Goal: Transaction & Acquisition: Obtain resource

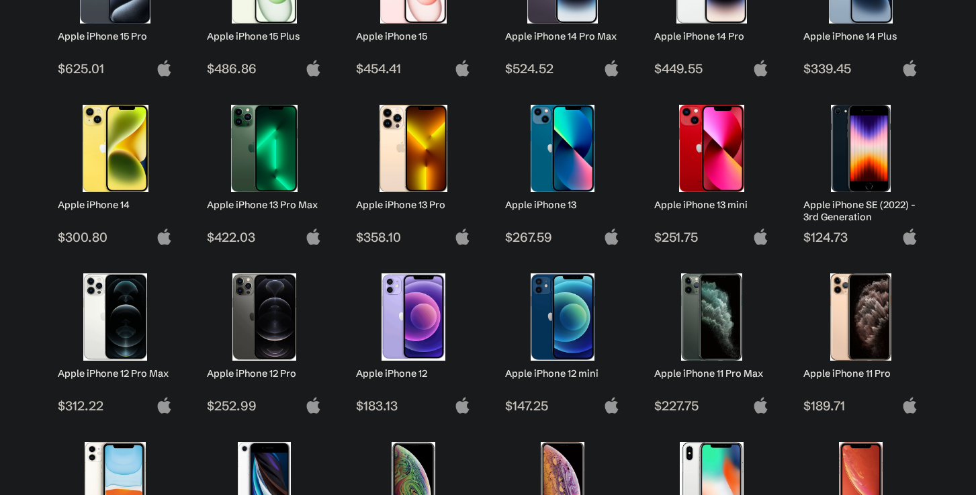
scroll to position [364, 0]
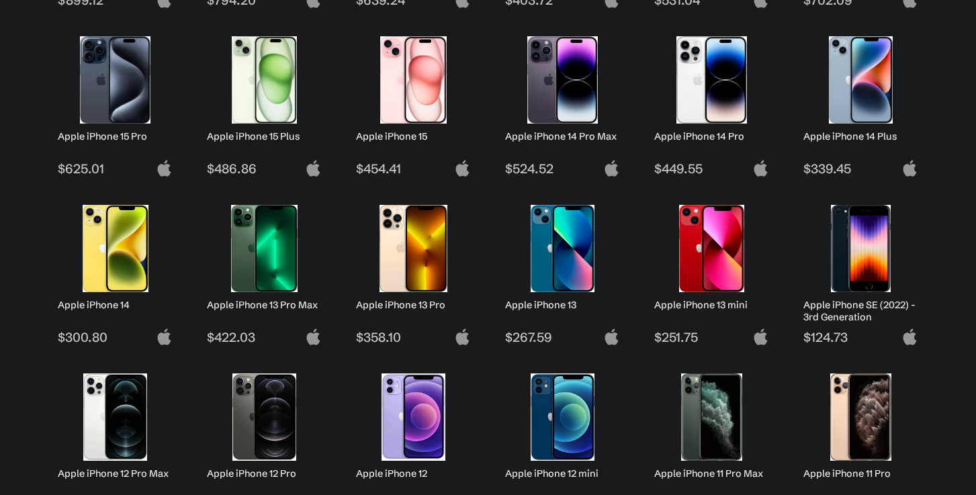
click at [294, 226] on img at bounding box center [264, 248] width 95 height 87
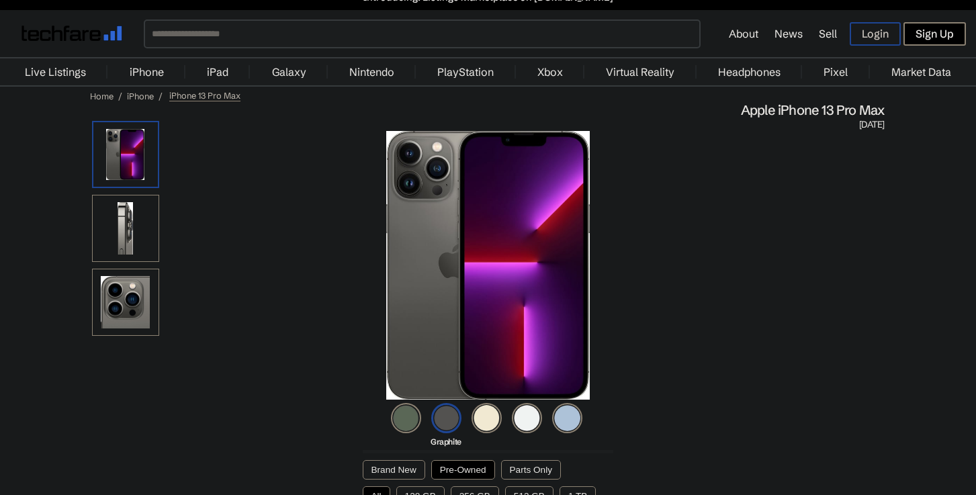
scroll to position [86, 0]
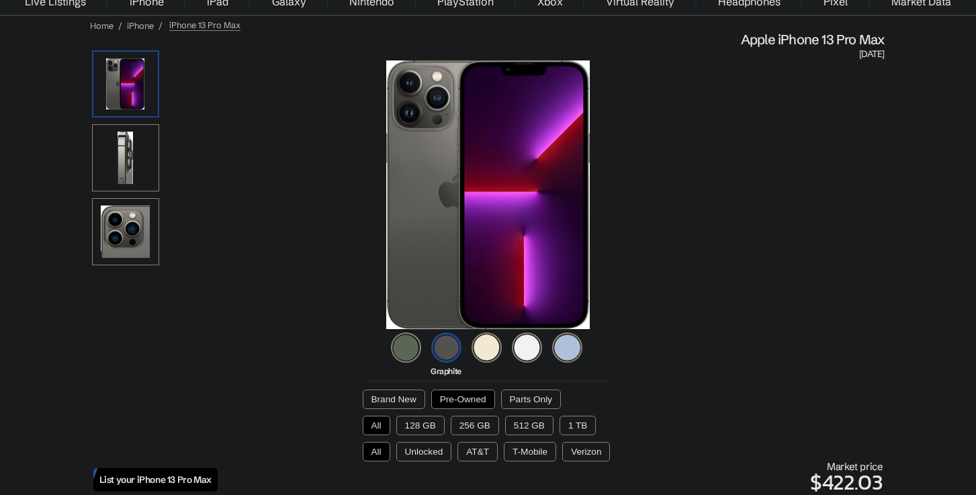
click at [441, 353] on img at bounding box center [446, 347] width 30 height 30
click at [448, 393] on button "Pre-Owned" at bounding box center [463, 398] width 64 height 19
click at [457, 402] on button "Pre-Owned" at bounding box center [463, 398] width 64 height 19
click at [456, 402] on button "Pre-Owned" at bounding box center [463, 398] width 64 height 19
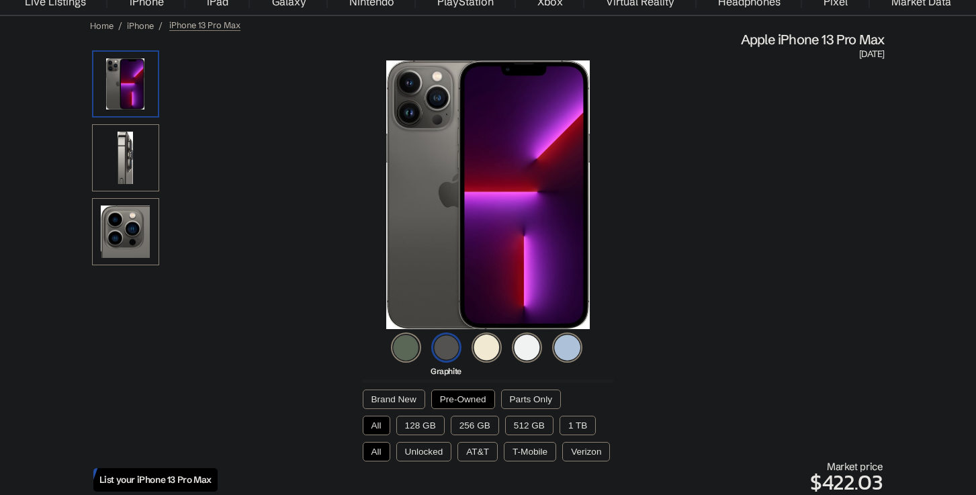
click at [516, 422] on button "512 GB" at bounding box center [529, 425] width 48 height 19
click at [424, 452] on button "Unlocked" at bounding box center [424, 451] width 56 height 19
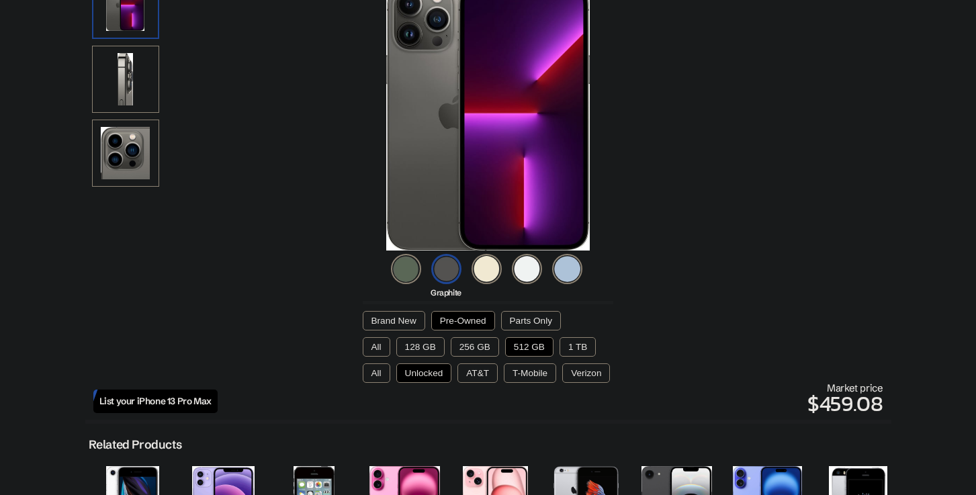
scroll to position [221, 0]
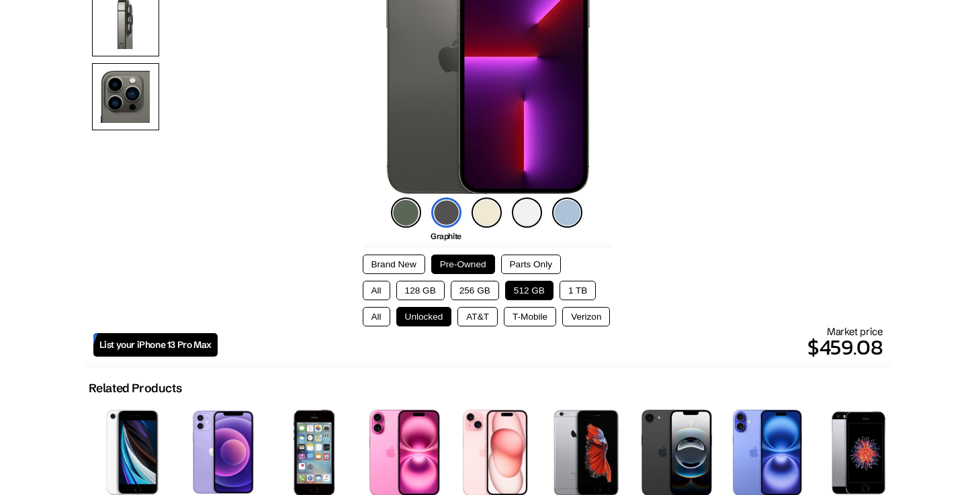
click at [473, 288] on button "256 GB" at bounding box center [475, 290] width 48 height 19
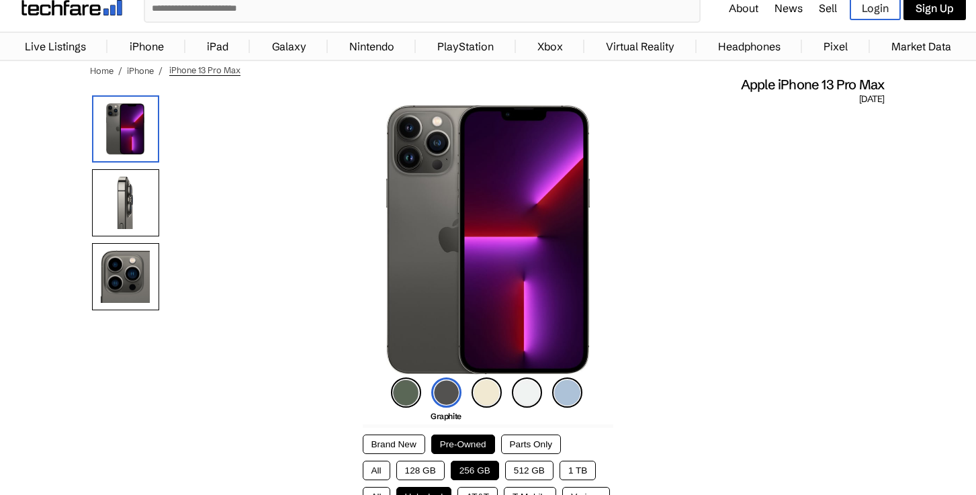
scroll to position [0, 0]
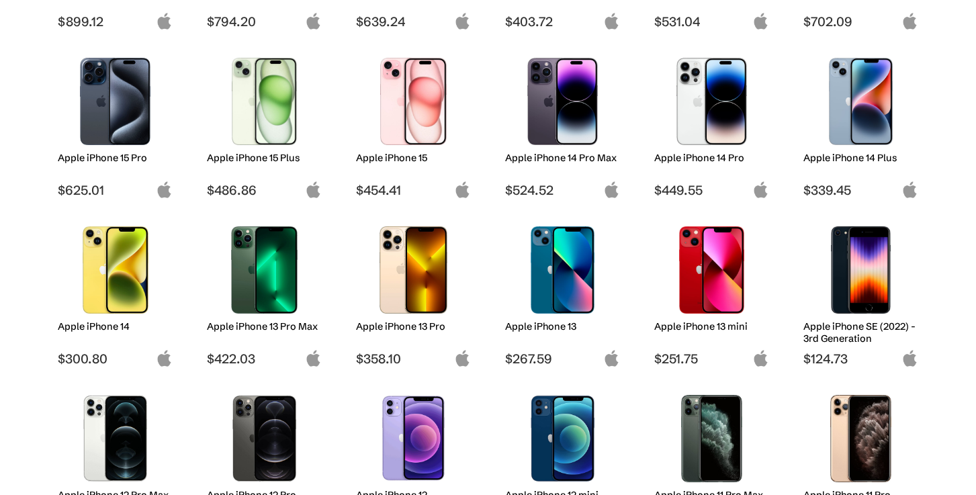
scroll to position [280, 0]
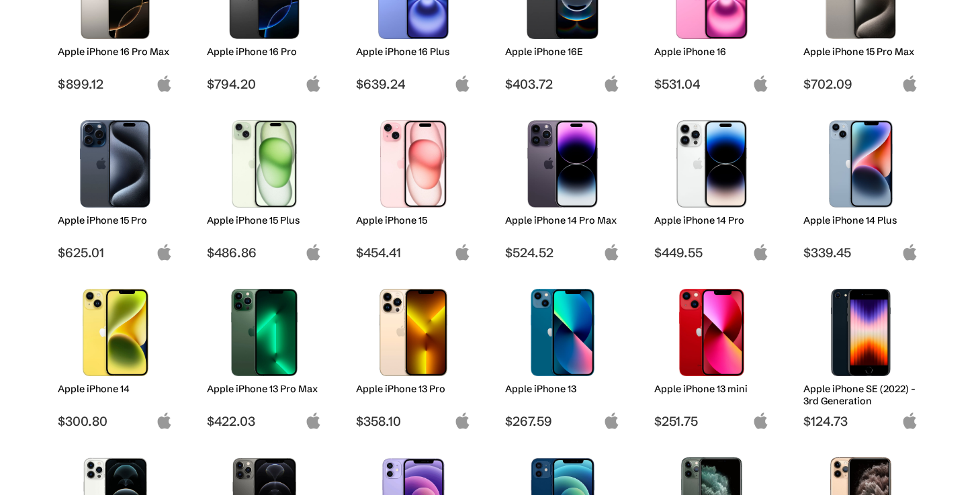
click at [720, 162] on img at bounding box center [711, 163] width 95 height 87
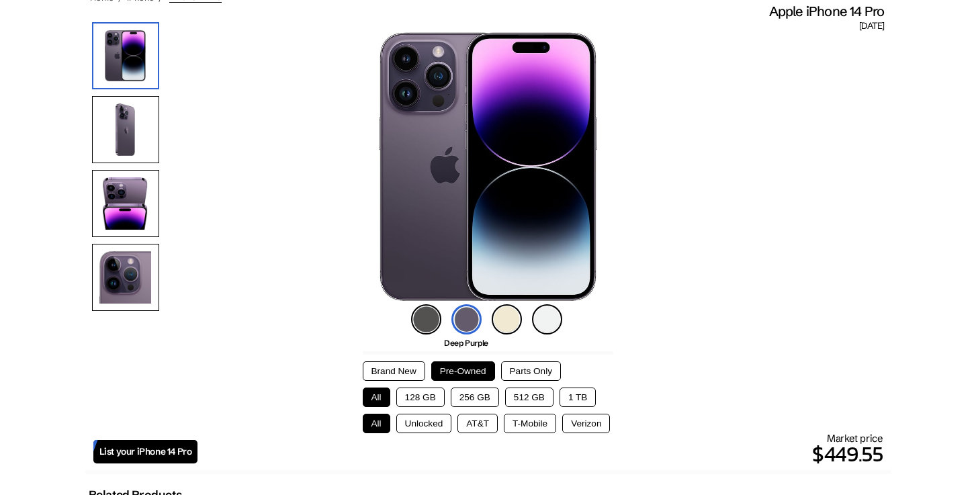
scroll to position [117, 0]
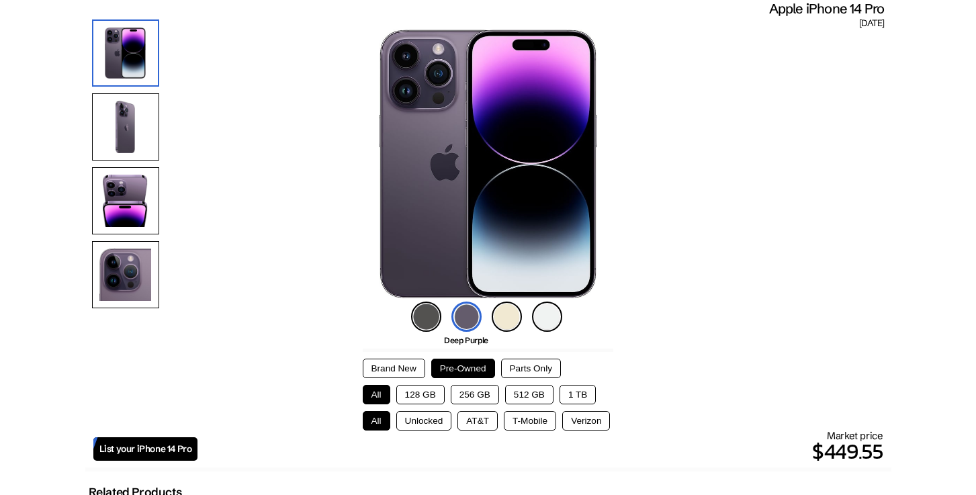
click at [432, 313] on img at bounding box center [426, 316] width 30 height 30
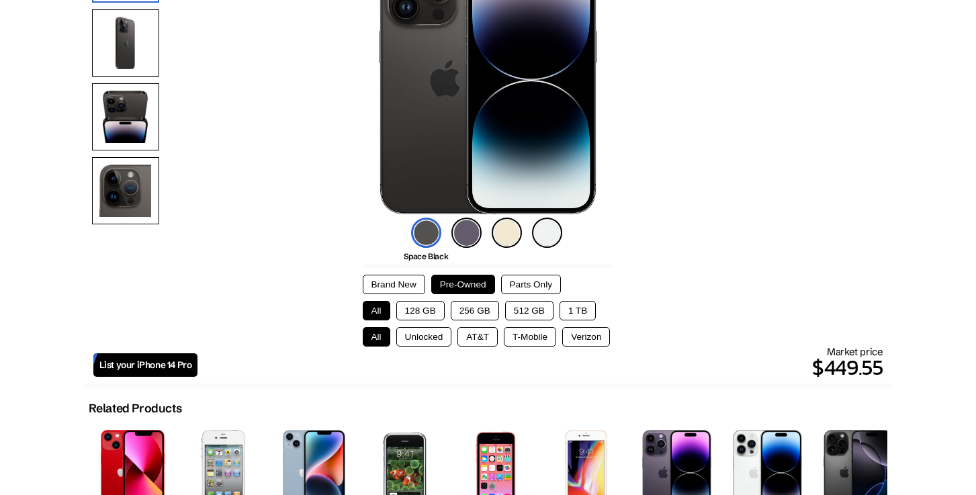
scroll to position [200, 0]
click at [485, 306] on button "256 GB" at bounding box center [475, 310] width 48 height 19
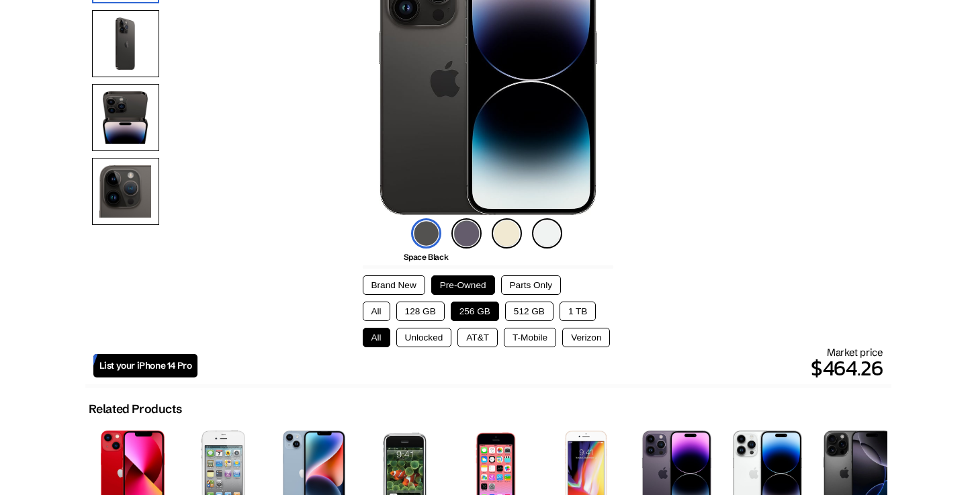
click at [439, 332] on button "Unlocked" at bounding box center [424, 337] width 56 height 19
click at [531, 313] on button "512 GB" at bounding box center [529, 310] width 48 height 19
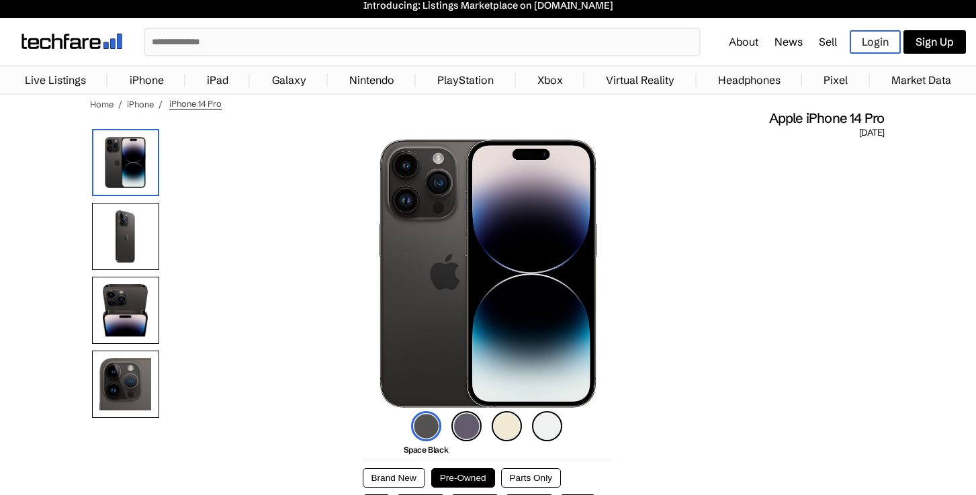
scroll to position [0, 0]
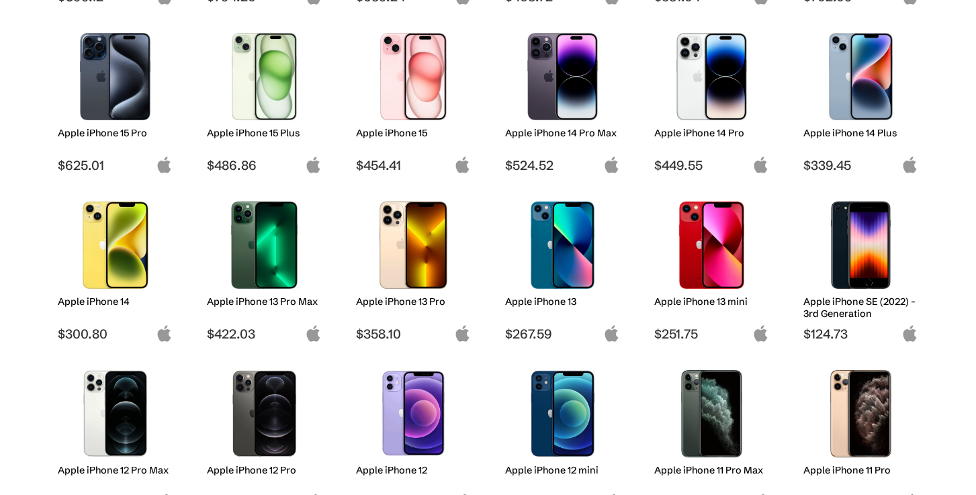
scroll to position [375, 0]
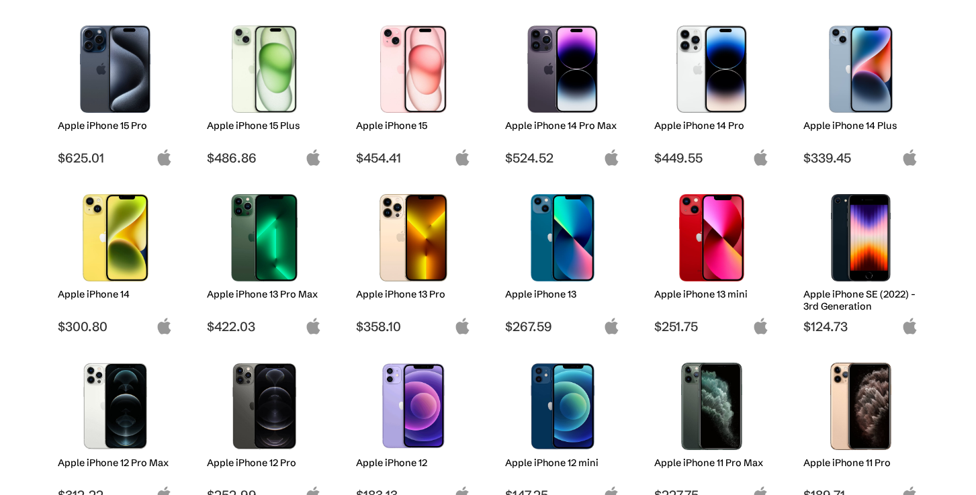
click at [400, 249] on img at bounding box center [413, 237] width 95 height 87
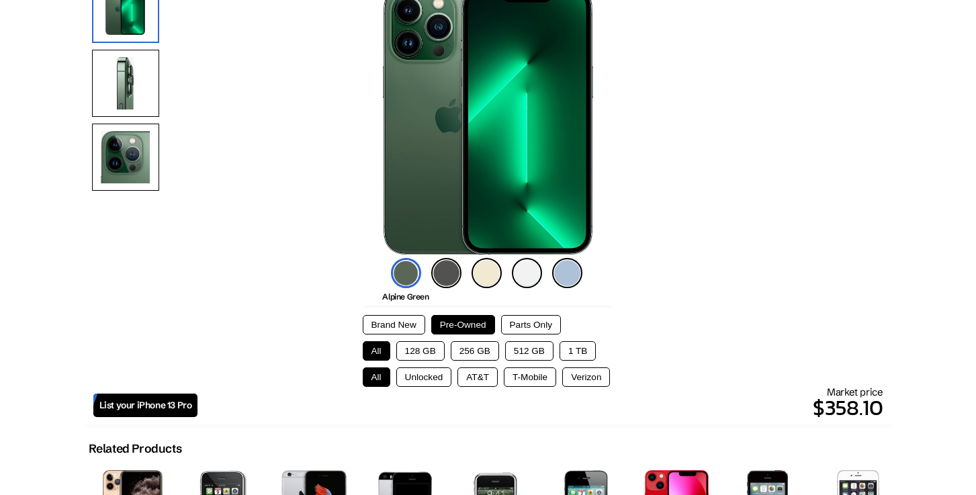
scroll to position [243, 0]
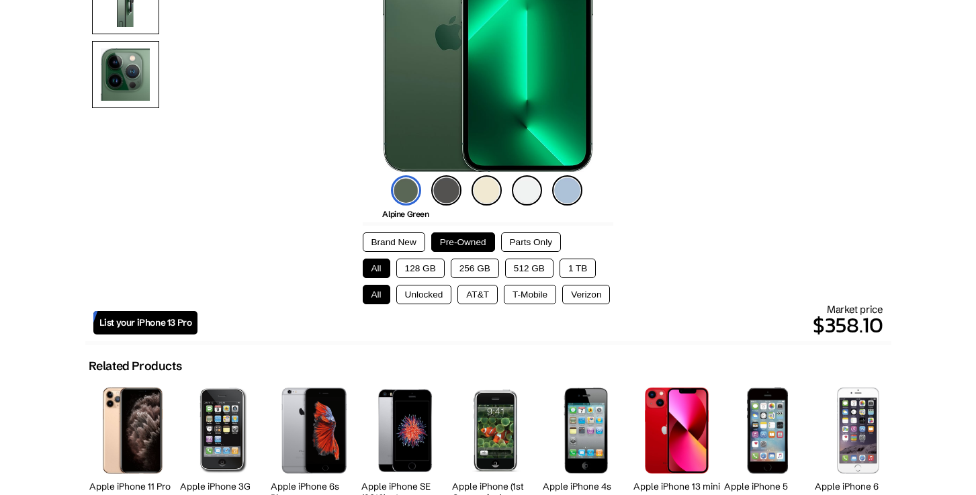
click at [440, 187] on img at bounding box center [446, 190] width 30 height 30
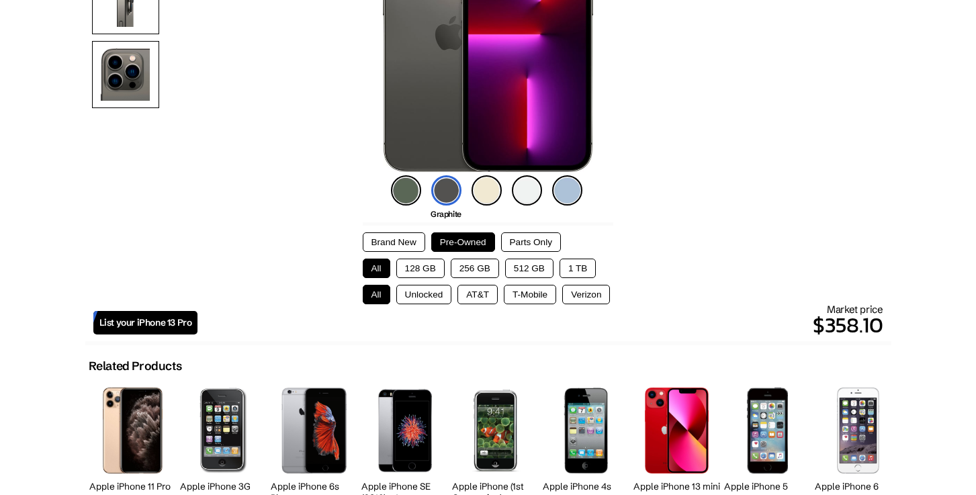
click at [520, 261] on button "512 GB" at bounding box center [529, 268] width 48 height 19
click at [418, 297] on button "Unlocked" at bounding box center [424, 294] width 56 height 19
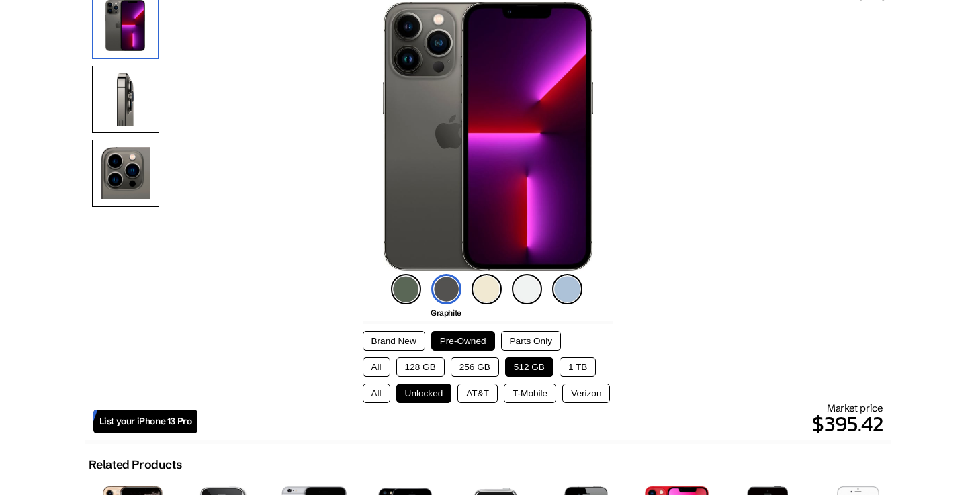
scroll to position [0, 0]
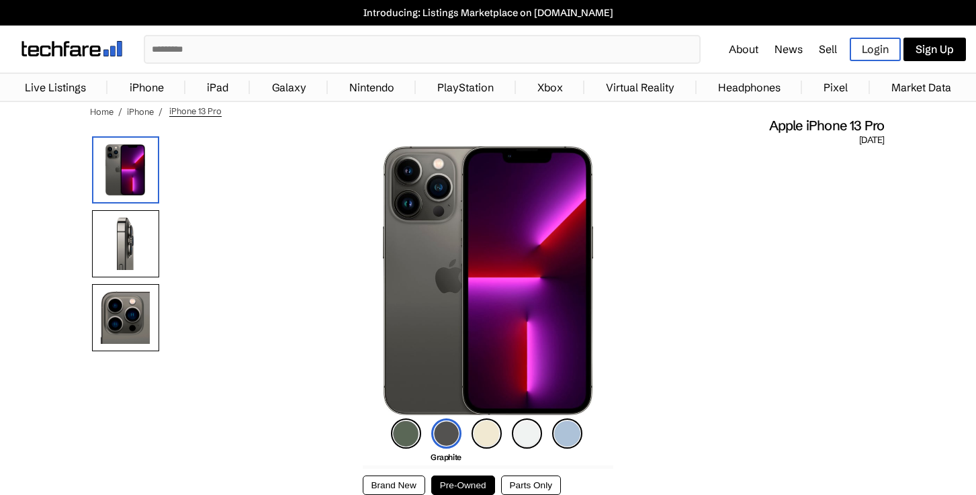
click at [227, 82] on link "iPad" at bounding box center [217, 87] width 35 height 27
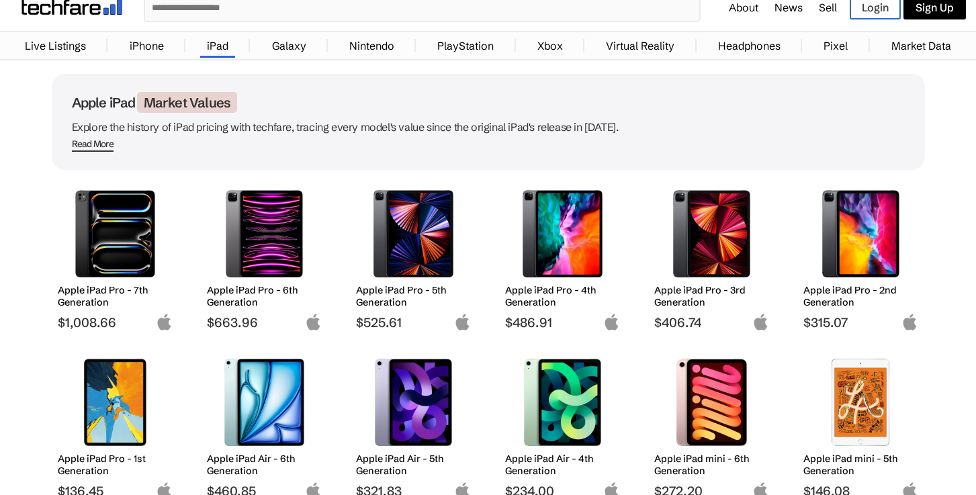
scroll to position [216, 0]
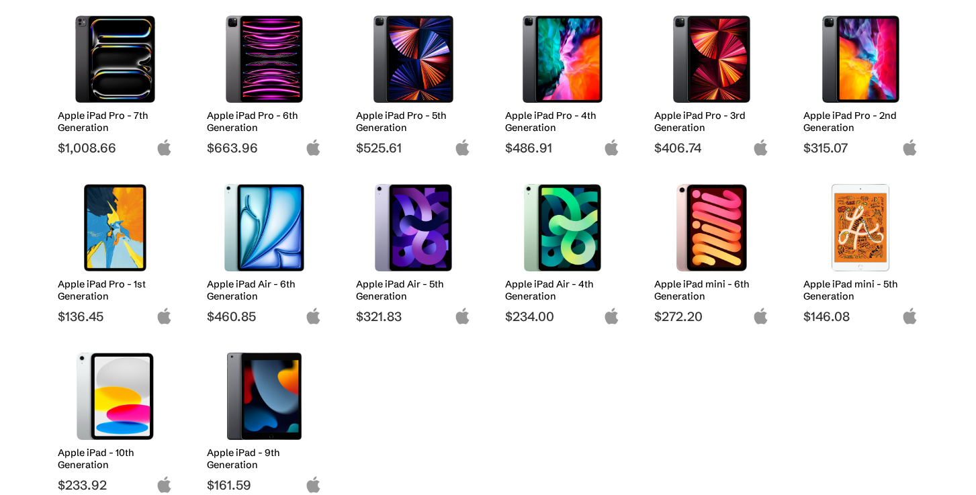
click at [711, 245] on img at bounding box center [711, 227] width 95 height 87
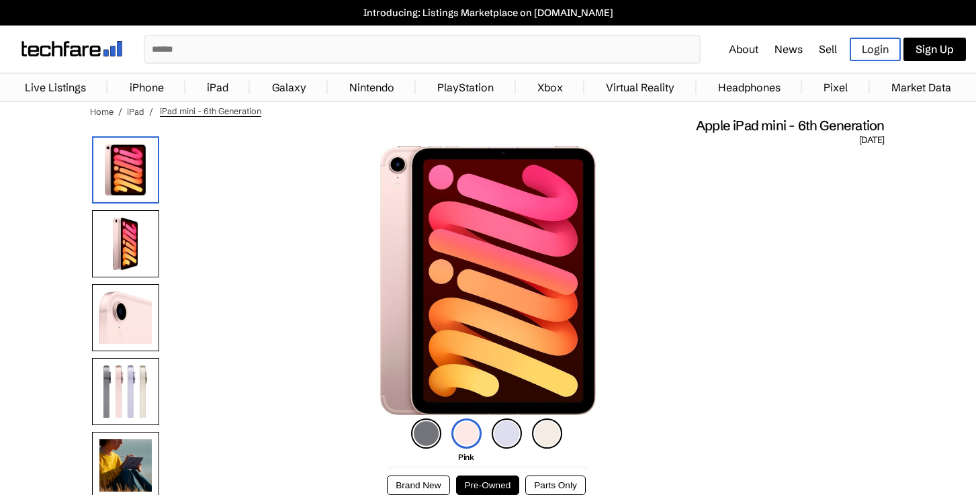
scroll to position [102, 0]
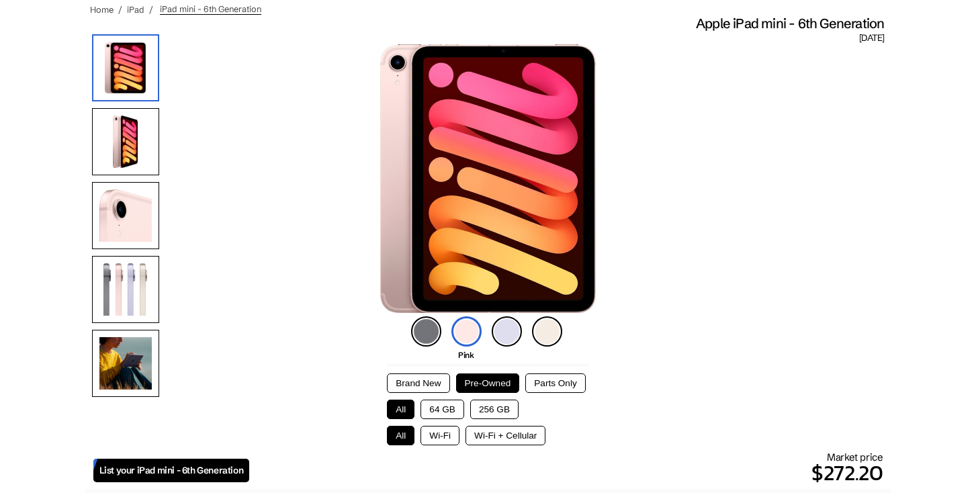
click at [421, 327] on img at bounding box center [426, 331] width 30 height 30
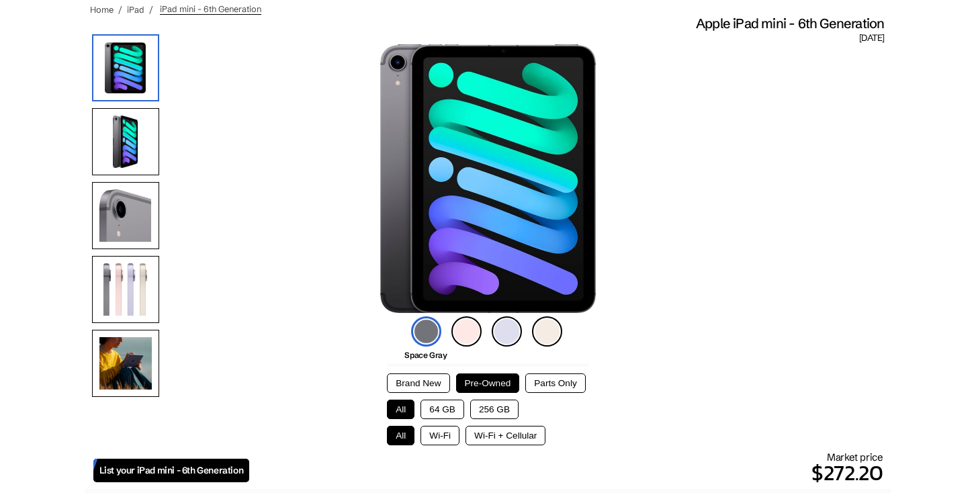
click at [486, 406] on button "256 GB" at bounding box center [494, 409] width 48 height 19
click at [449, 430] on button "Wi-Fi" at bounding box center [439, 435] width 39 height 19
